Goal: Task Accomplishment & Management: Manage account settings

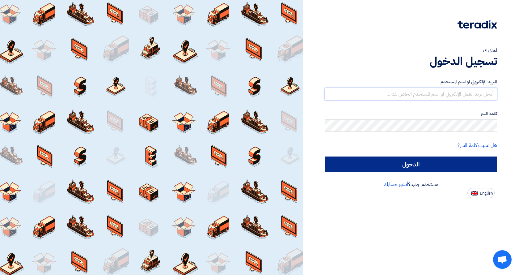
type input "INFO@BLUEVALLEY-EGY.COM"
click at [403, 169] on input "الدخول" at bounding box center [411, 163] width 172 height 15
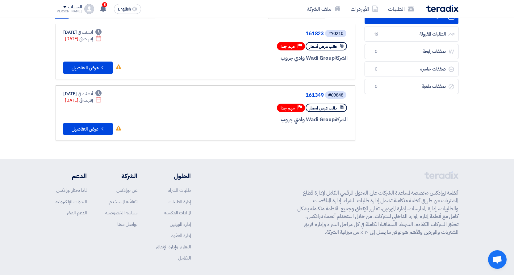
scroll to position [16, 0]
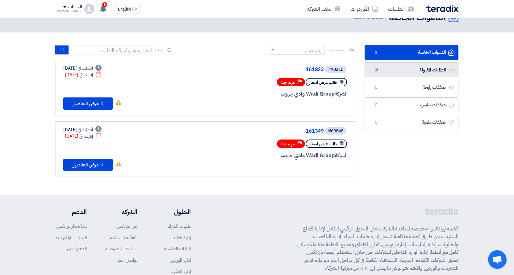
click at [420, 75] on link "الطلبات المقبولة الطلبات المقبولة 16" at bounding box center [412, 69] width 94 height 15
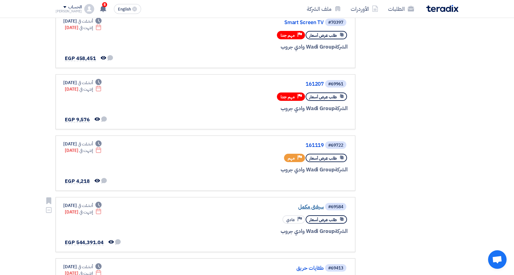
scroll to position [185, 0]
drag, startPoint x: 311, startPoint y: 174, endPoint x: 307, endPoint y: 208, distance: 34.5
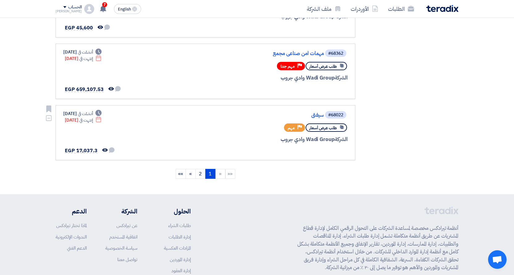
scroll to position [525, 0]
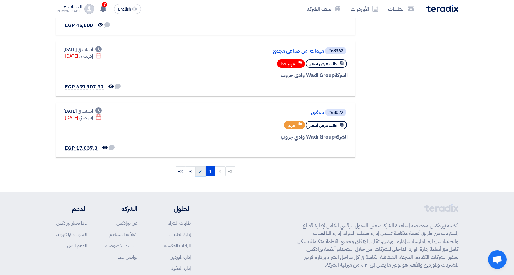
click at [198, 172] on link "2" at bounding box center [200, 171] width 10 height 10
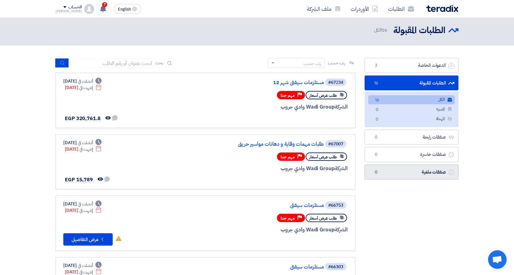
scroll to position [0, 0]
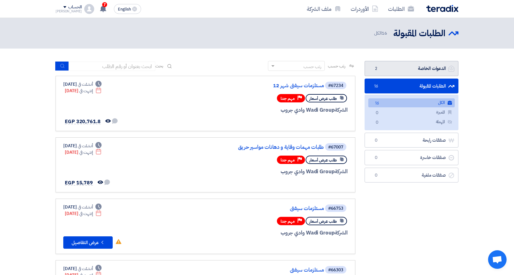
click at [394, 72] on link "الدعوات الخاصة الدعوات الخاصة 2" at bounding box center [412, 68] width 94 height 15
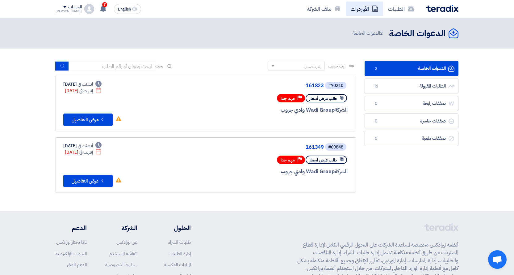
click at [376, 10] on use at bounding box center [375, 9] width 6 height 6
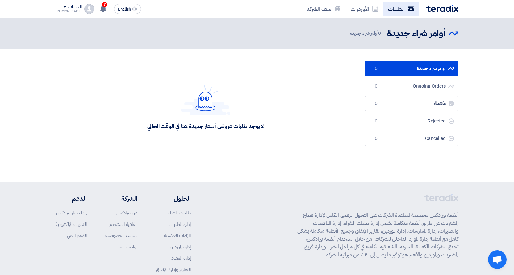
click at [402, 12] on link "الطلبات" at bounding box center [401, 9] width 36 height 15
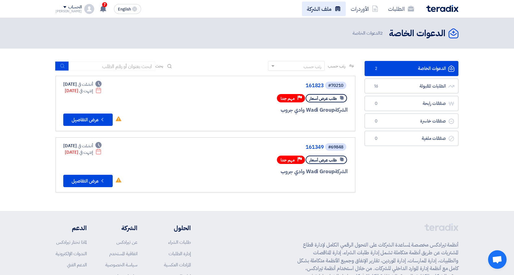
click at [338, 10] on icon at bounding box center [338, 9] width 6 height 6
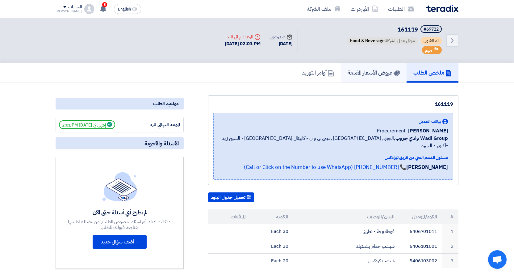
click at [367, 76] on h5 "عروض الأسعار المقدمة" at bounding box center [374, 72] width 52 height 7
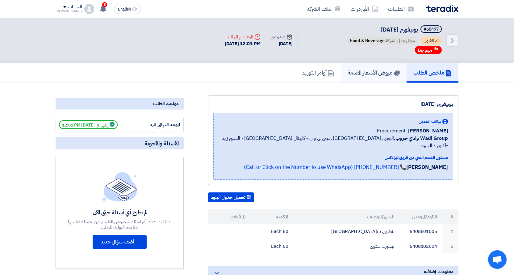
click at [385, 70] on h5 "عروض الأسعار المقدمة" at bounding box center [374, 72] width 52 height 7
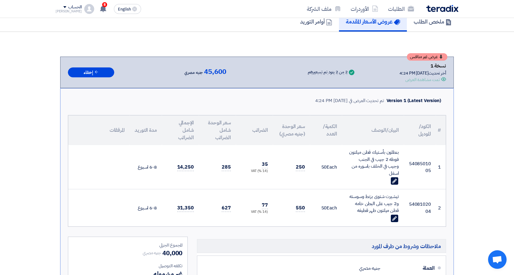
scroll to position [62, 0]
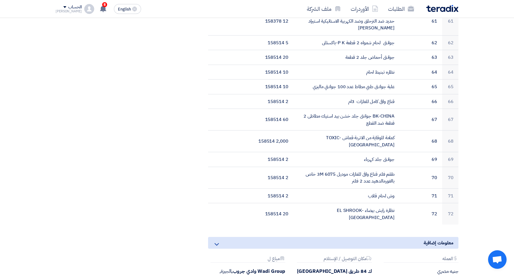
scroll to position [1174, 0]
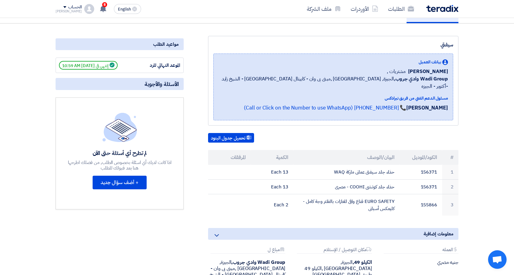
scroll to position [62, 0]
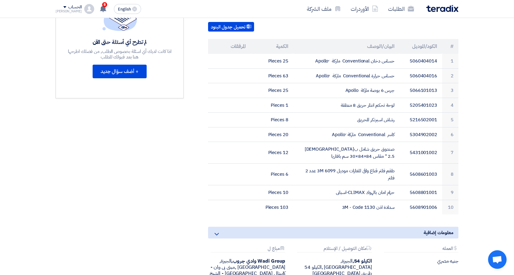
scroll to position [185, 0]
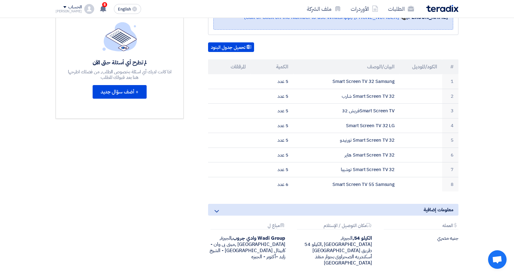
scroll to position [154, 0]
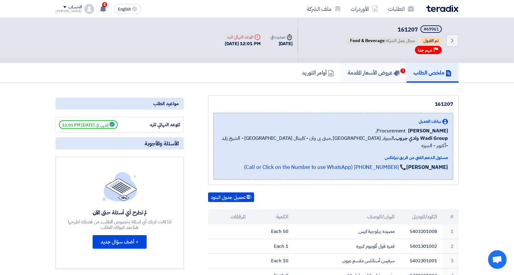
click at [365, 72] on h5 "عروض الأسعار المقدمة 1" at bounding box center [374, 72] width 52 height 7
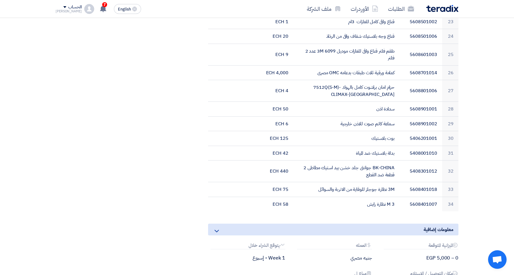
scroll to position [587, 0]
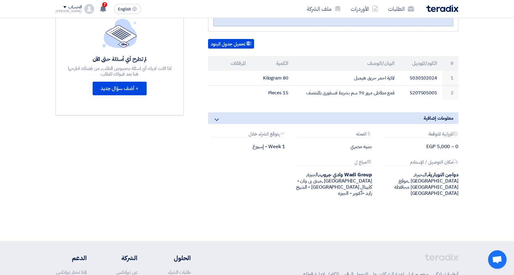
scroll to position [154, 0]
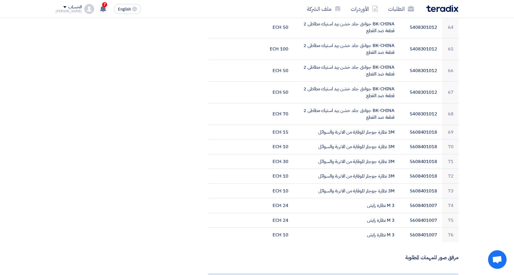
scroll to position [1174, 0]
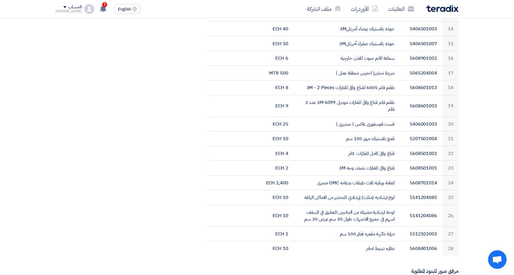
scroll to position [494, 0]
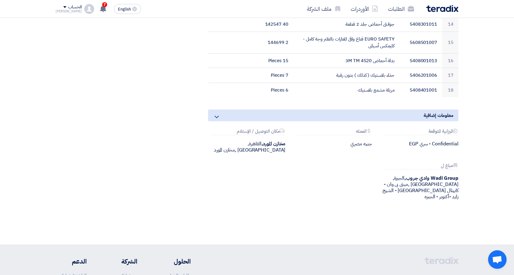
scroll to position [401, 0]
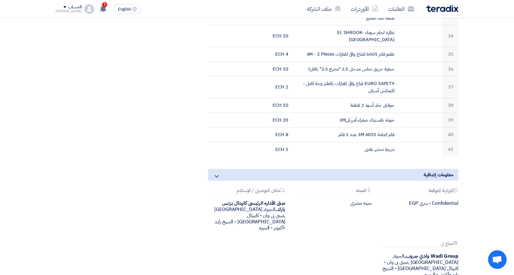
scroll to position [710, 0]
